Goal: Task Accomplishment & Management: Manage account settings

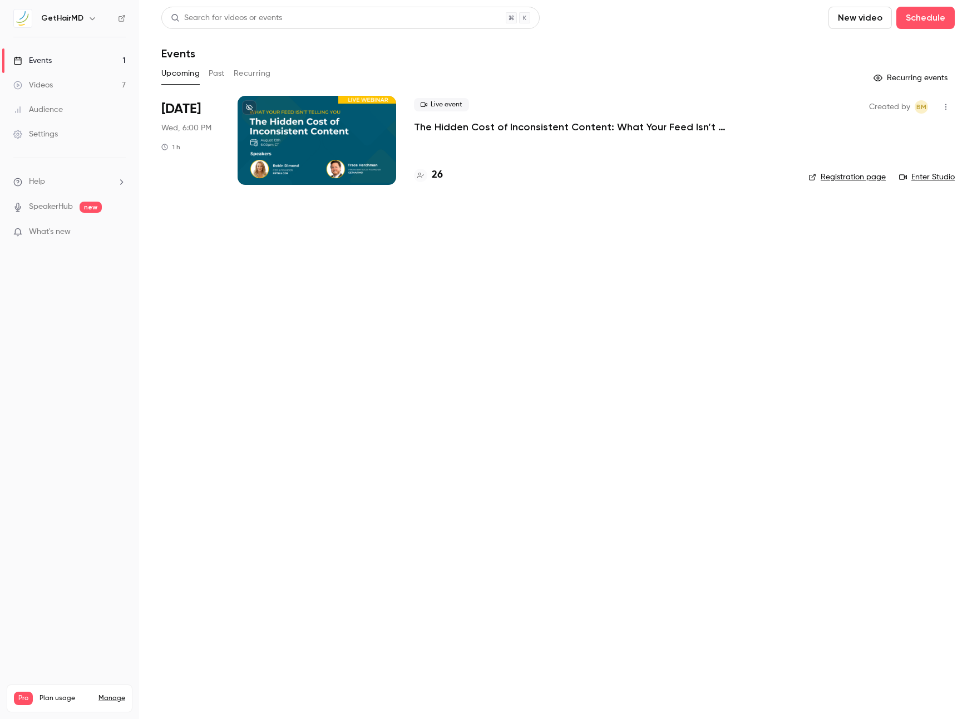
click at [464, 135] on div "Live event The Hidden Cost of Inconsistent Content: What Your Feed Isn’t Tellin…" at bounding box center [602, 140] width 377 height 89
click at [467, 129] on p "The Hidden Cost of Inconsistent Content: What Your Feed Isn’t Telling You" at bounding box center [581, 126] width 334 height 13
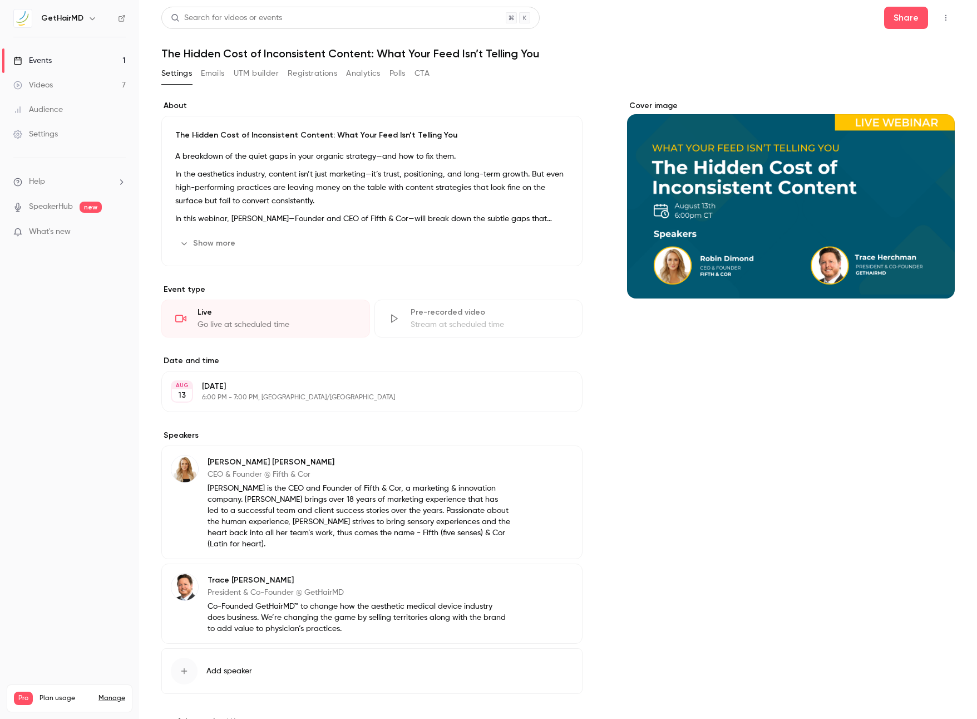
scroll to position [44, 0]
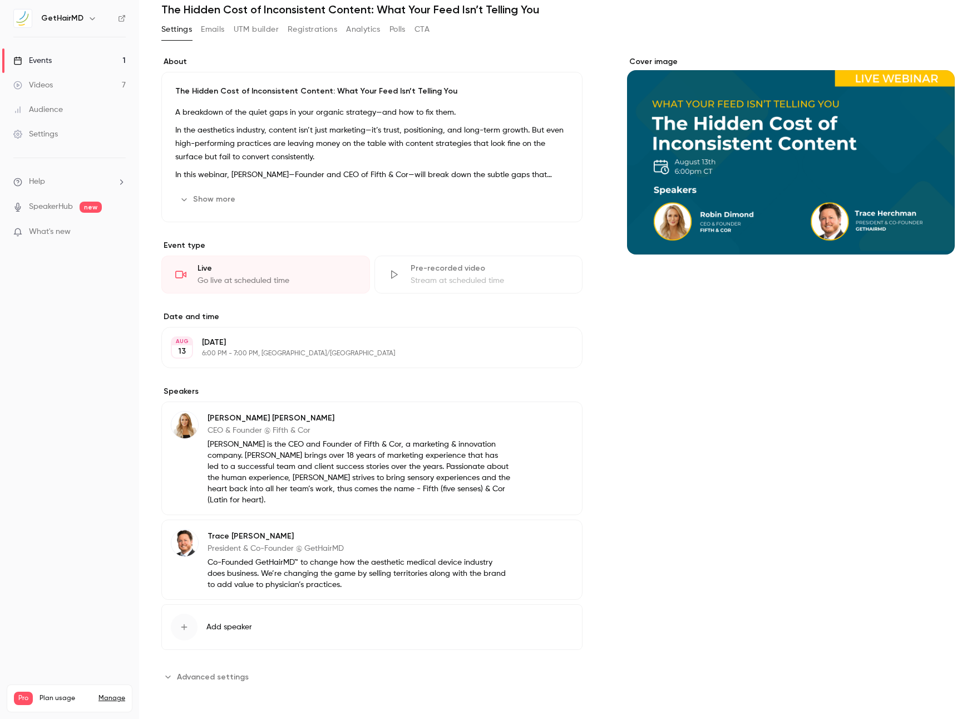
click at [273, 476] on p "[PERSON_NAME] is the CEO and Founder of Fifth & Cor, a marketing & innovation c…" at bounding box center [359, 472] width 303 height 67
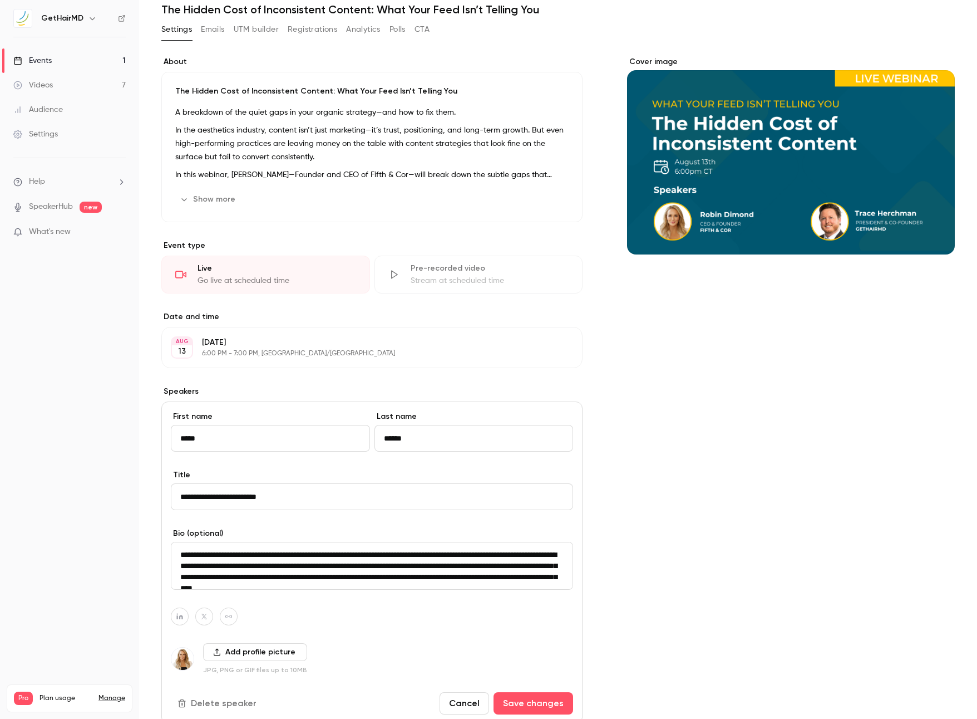
click at [323, 596] on div "**********" at bounding box center [371, 562] width 421 height 322
click at [333, 573] on textarea "**********" at bounding box center [372, 566] width 402 height 48
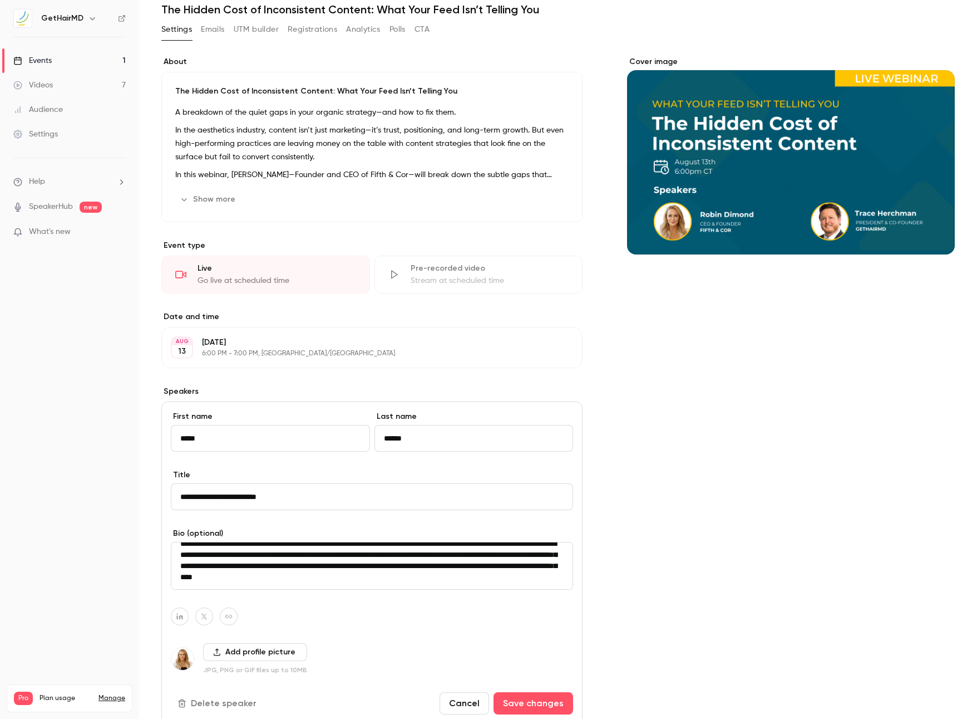
click at [626, 513] on div "About The Hidden Cost of Inconsistent Content: What Your Feed Isn’t Telling You…" at bounding box center [558, 475] width 794 height 838
click at [528, 696] on button "Save changes" at bounding box center [534, 703] width 80 height 22
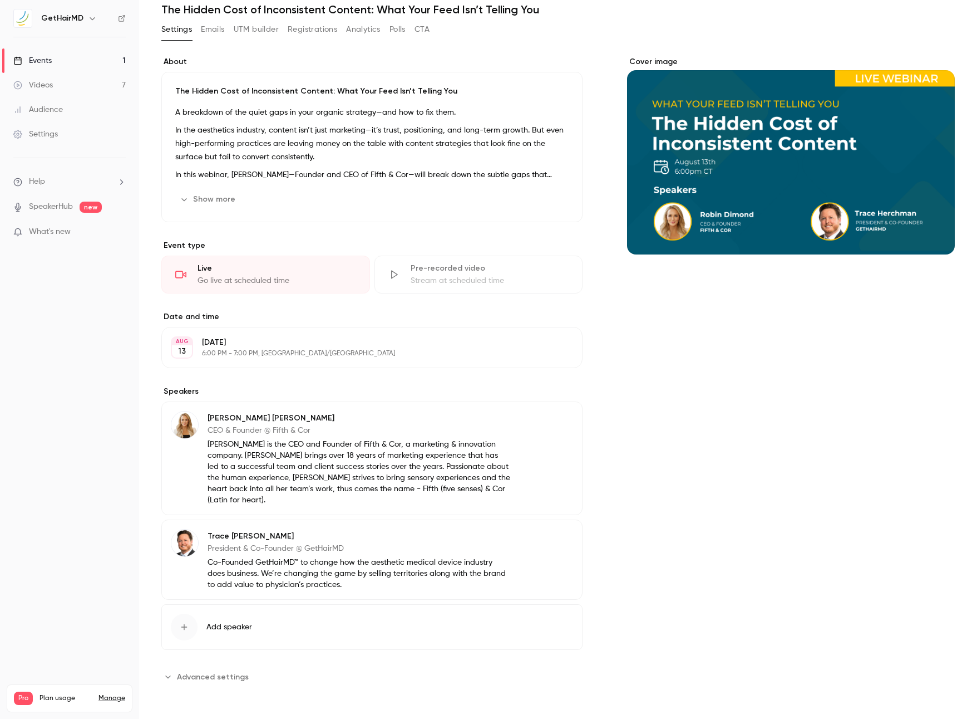
click at [549, 531] on button "Edit" at bounding box center [553, 538] width 41 height 18
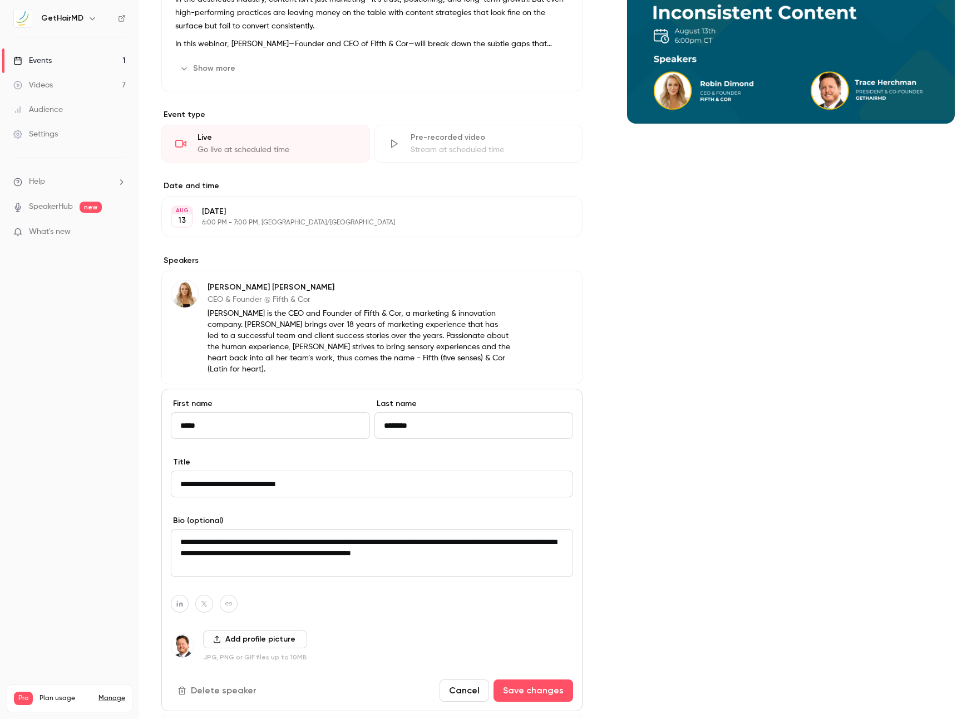
scroll to position [220, 0]
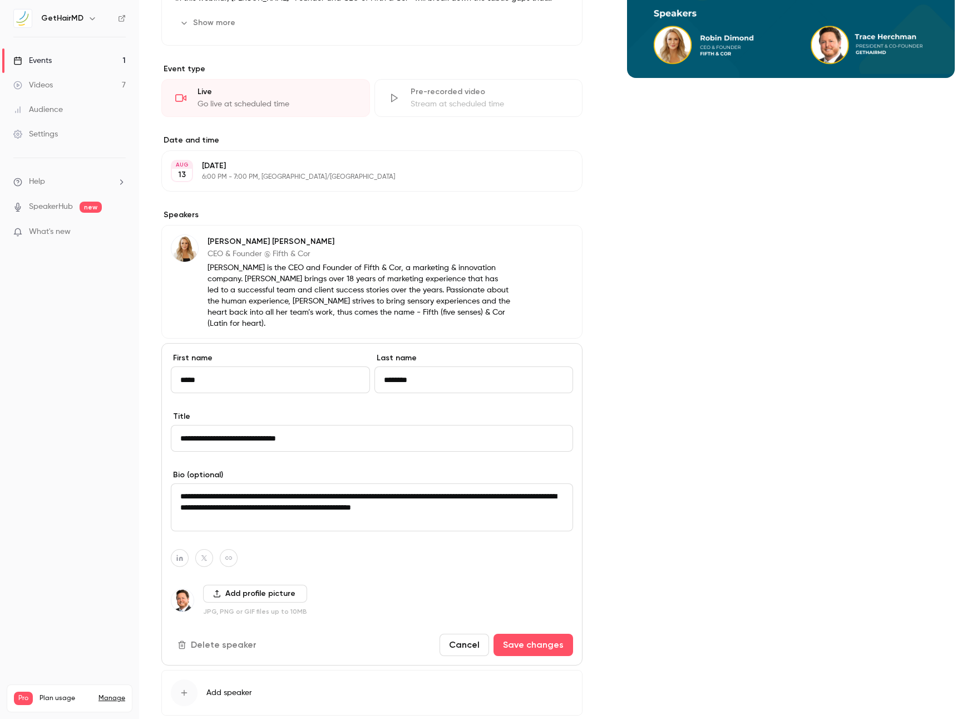
click at [290, 501] on textarea "**********" at bounding box center [372, 507] width 402 height 48
click at [519, 643] on button "Save changes" at bounding box center [534, 644] width 80 height 22
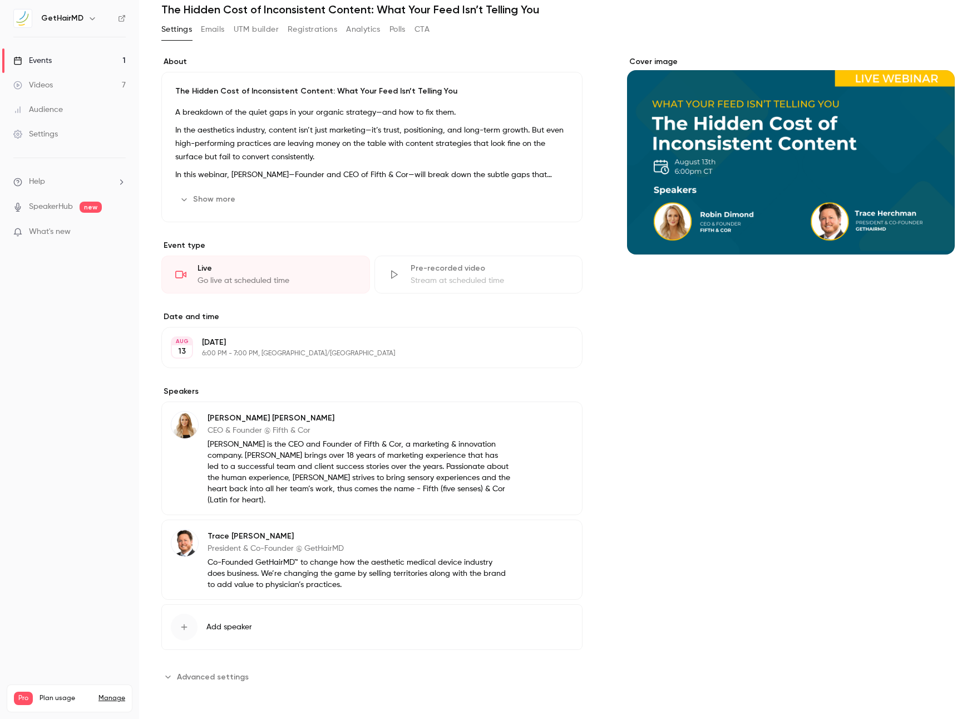
scroll to position [44, 0]
click at [220, 205] on button "Show more" at bounding box center [208, 199] width 67 height 18
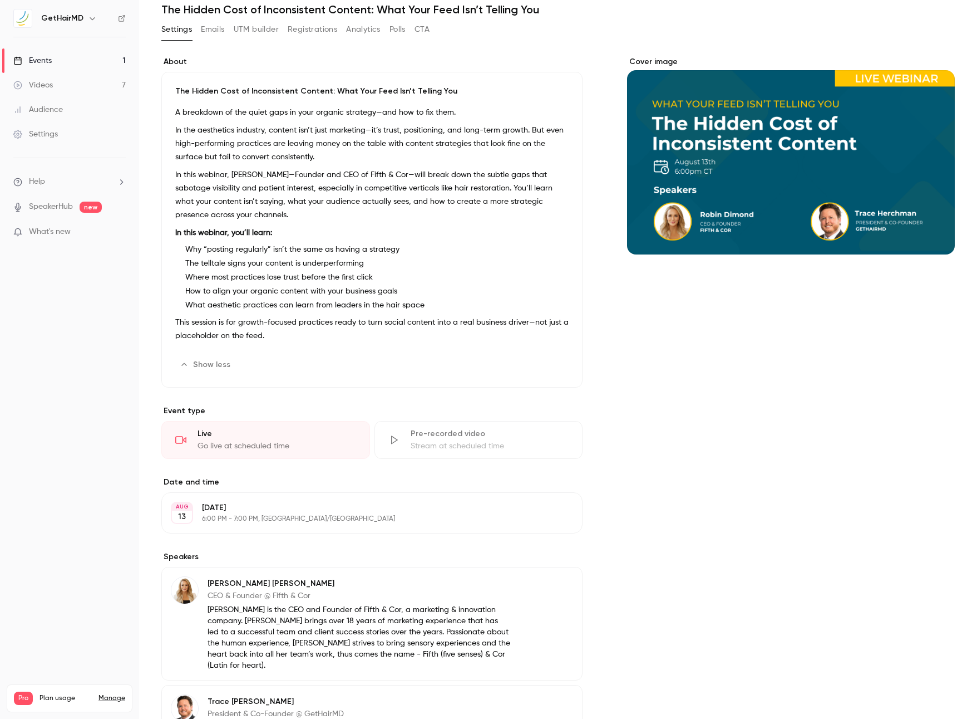
click at [435, 288] on li "How to align your organic content with your business goals" at bounding box center [375, 292] width 388 height 12
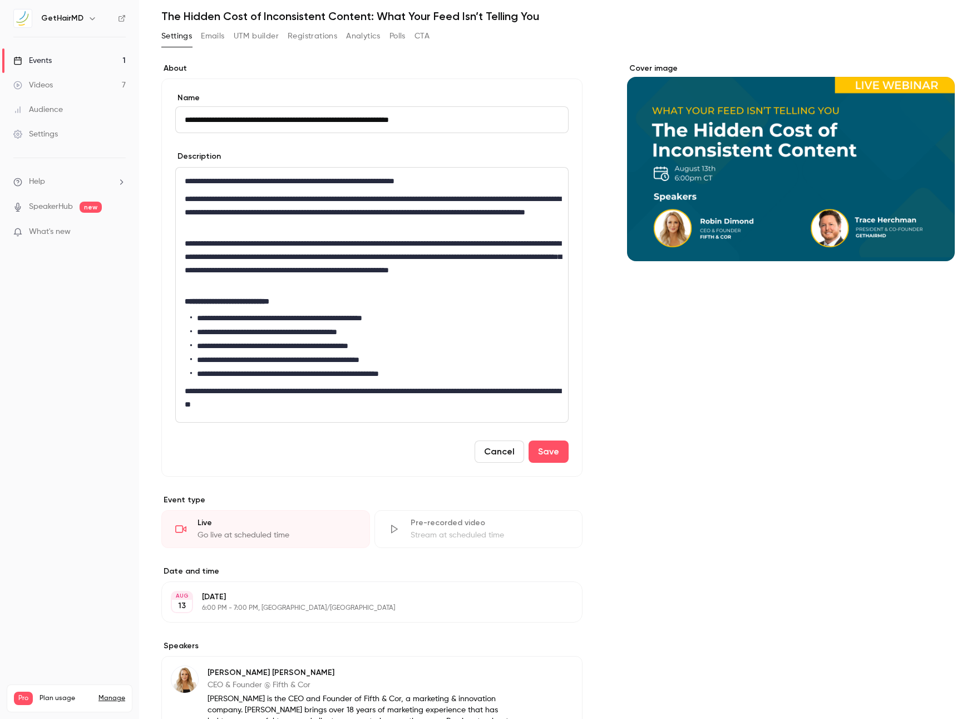
scroll to position [40, 0]
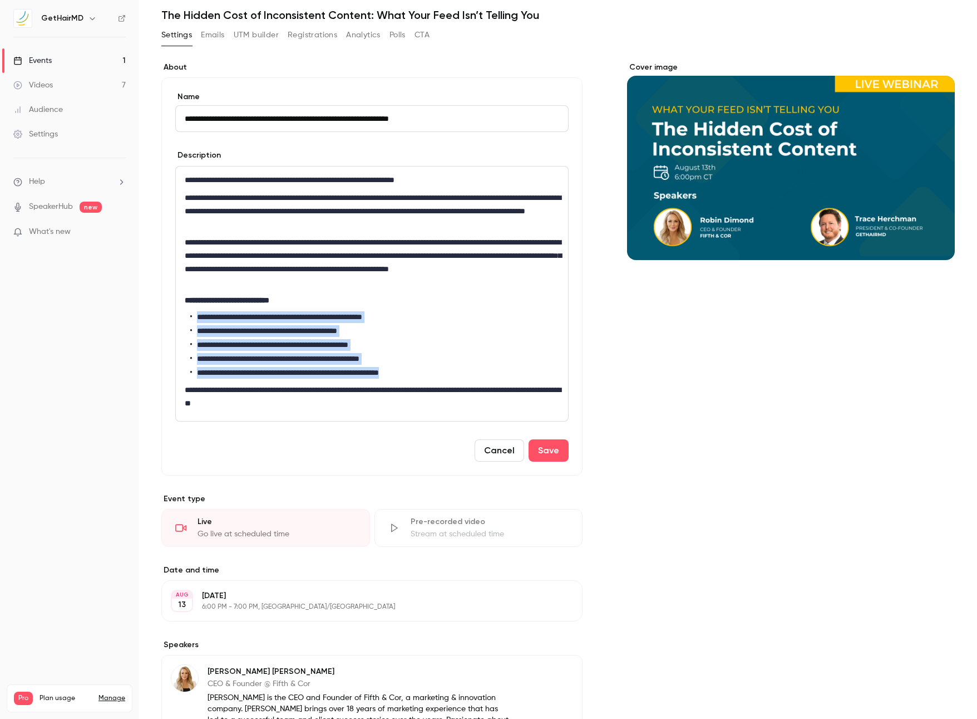
drag, startPoint x: 431, startPoint y: 372, endPoint x: 179, endPoint y: 318, distance: 257.3
click at [179, 318] on div "**********" at bounding box center [372, 293] width 392 height 254
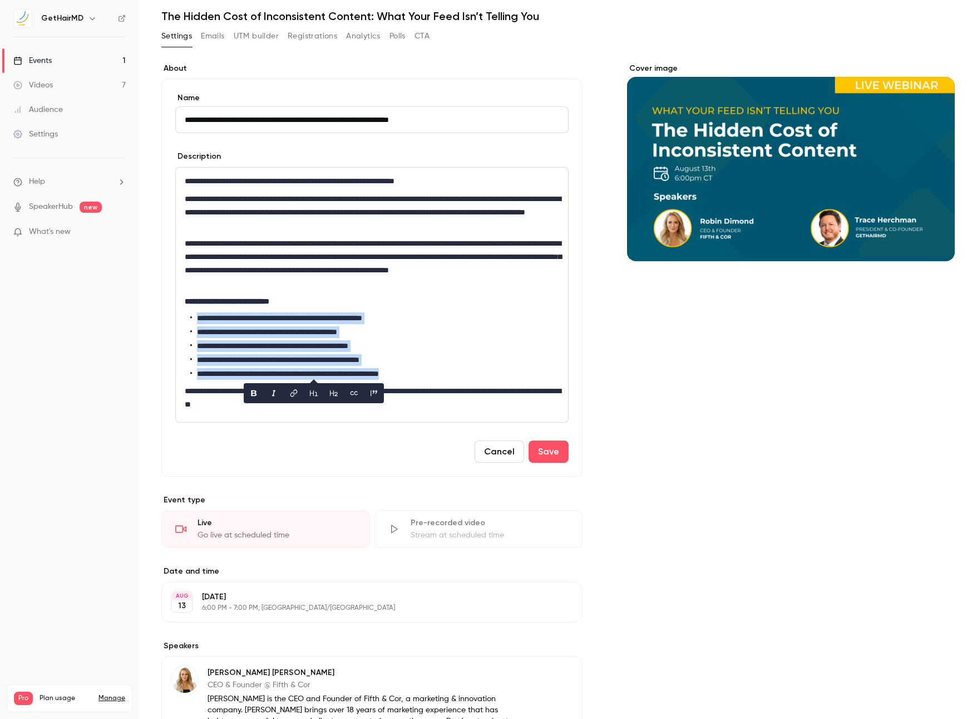
click at [257, 33] on button "UTM builder" at bounding box center [256, 36] width 45 height 18
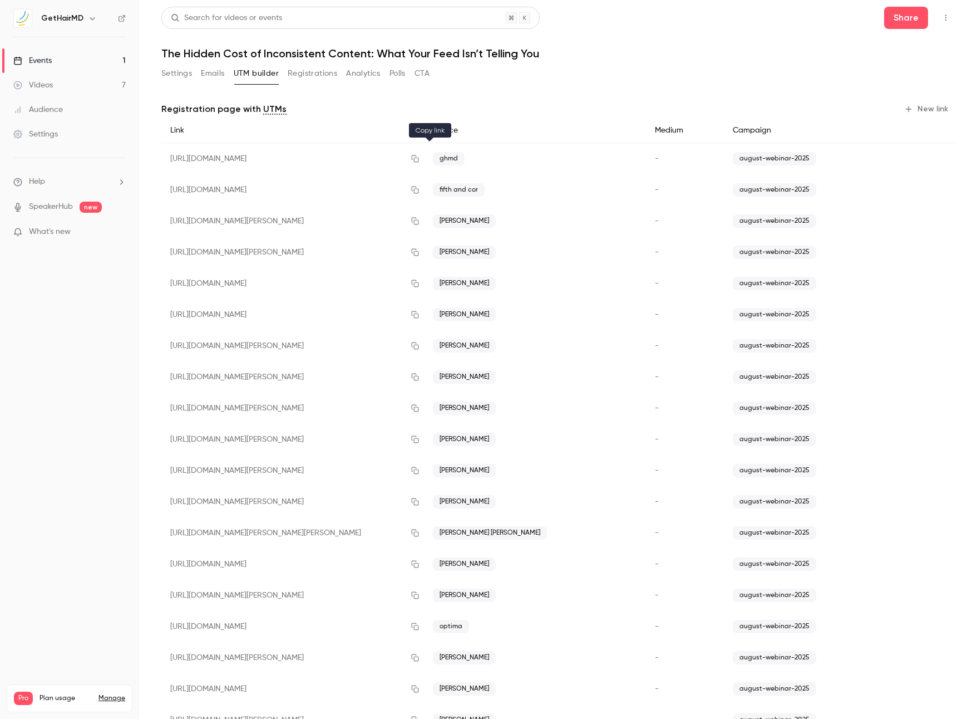
click at [421, 156] on button "button" at bounding box center [415, 159] width 18 height 18
click at [420, 159] on icon "button" at bounding box center [415, 159] width 9 height 8
